Goal: Task Accomplishment & Management: Manage account settings

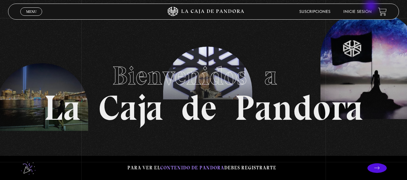
click at [370, 7] on li "Inicie sesión" at bounding box center [357, 12] width 28 height 10
click at [367, 10] on link "Inicie sesión" at bounding box center [357, 12] width 28 height 4
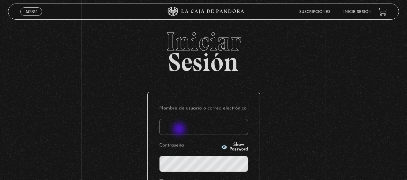
click at [180, 130] on input "Nombre de usuario o correo electrónico" at bounding box center [203, 127] width 89 height 16
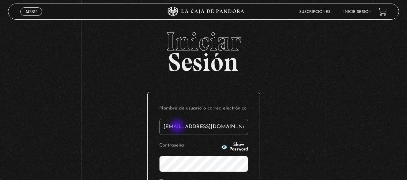
type input "nancybm97@gmail.com"
click at [221, 147] on icon "button" at bounding box center [224, 147] width 6 height 4
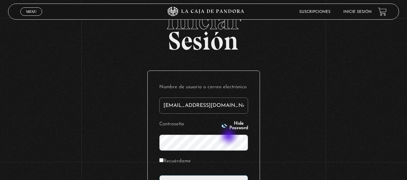
scroll to position [32, 0]
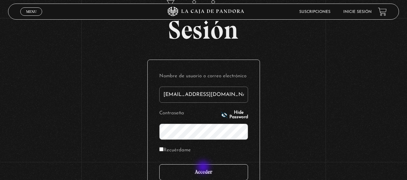
click at [204, 168] on input "Acceder" at bounding box center [203, 172] width 89 height 16
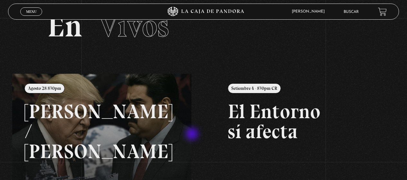
scroll to position [64, 0]
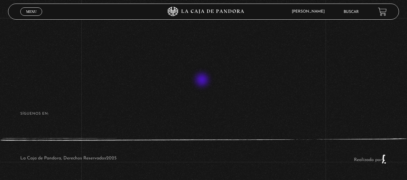
scroll to position [28, 0]
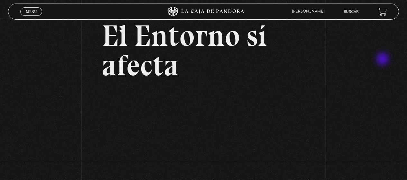
click at [383, 59] on div "Volver Setiembre 4 - 830pm CR El Entorno sí afecta" at bounding box center [203, 103] width 407 height 227
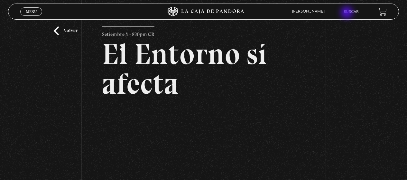
scroll to position [0, 0]
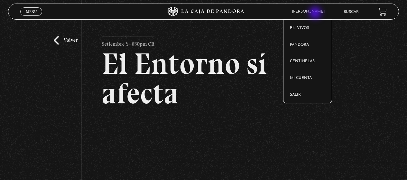
click at [316, 13] on span "Nancy Badilla Mendez" at bounding box center [309, 12] width 42 height 4
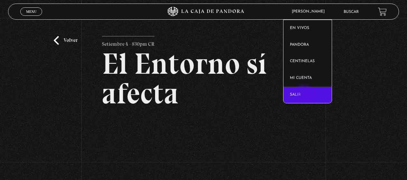
click at [301, 95] on link "Salir" at bounding box center [307, 94] width 48 height 17
